Goal: Information Seeking & Learning: Find contact information

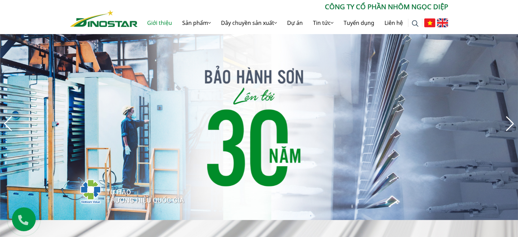
click at [164, 20] on link "Giới thiệu" at bounding box center [159, 23] width 35 height 22
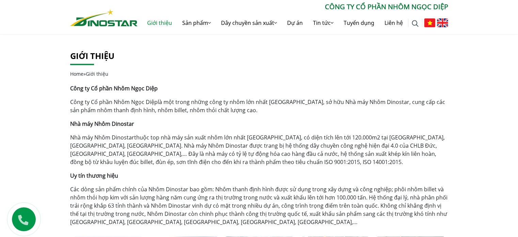
scroll to position [136, 0]
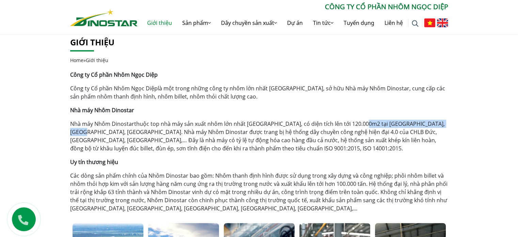
drag, startPoint x: 358, startPoint y: 123, endPoint x: 447, endPoint y: 125, distance: 89.3
click at [447, 125] on p "Nhà máy Nhôm Dinostar thuộc top nhà máy sản xuất nhôm lớn nhất Việt Nam, có diệ…" at bounding box center [259, 136] width 378 height 33
copy p "KCN Phố Nối A, Văn Lâm, Hưng Yên"
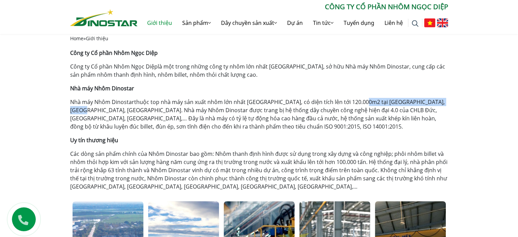
scroll to position [170, 0]
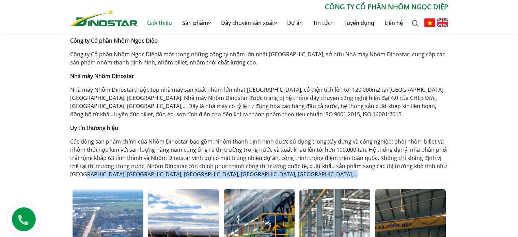
drag, startPoint x: 71, startPoint y: 177, endPoint x: 165, endPoint y: 179, distance: 94.4
click at [165, 179] on div "Giới thiệu Home » Giới thiệu Công ty Cổ phần Nhôm Ngọc Diệp Công ty Cổ phần Nhô…" at bounding box center [259, 219] width 389 height 448
copy div "Âu, Mỹ, Canada, Nhật Bản, Hàn Quốc,…"
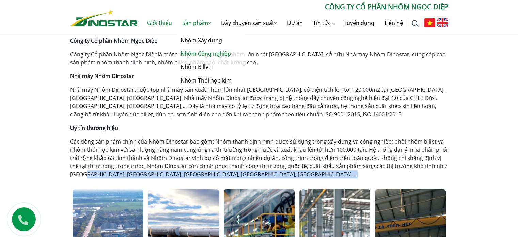
click at [198, 49] on link "Nhôm Công nghiệp" at bounding box center [211, 53] width 68 height 13
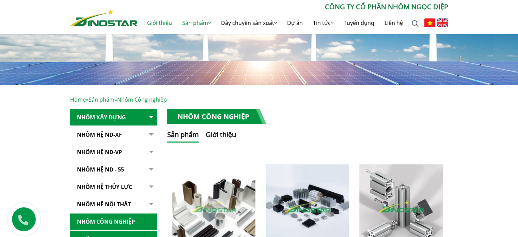
scroll to position [34, 0]
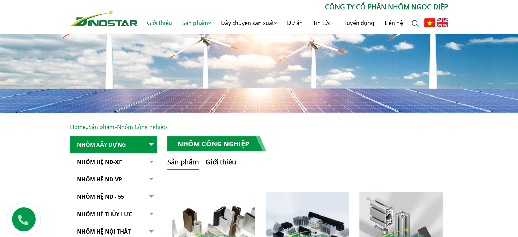
click at [156, 26] on link "Giới thiệu" at bounding box center [159, 23] width 35 height 22
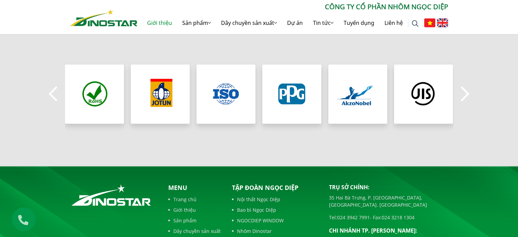
scroll to position [720, 0]
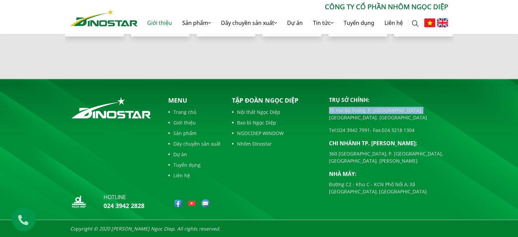
drag, startPoint x: 327, startPoint y: 111, endPoint x: 438, endPoint y: 110, distance: 111.1
click at [438, 110] on div "Trụ sở chính: [STREET_ADDRESS] [GEOGRAPHIC_DATA], [GEOGRAPHIC_DATA]. [GEOGRAPHI…" at bounding box center [389, 154] width 130 height 117
copy p "35 Hai Bà Trưng, P. [GEOGRAPHIC_DATA], [GEOGRAPHIC_DATA]. [GEOGRAPHIC_DATA]"
